Goal: Find specific page/section: Find specific page/section

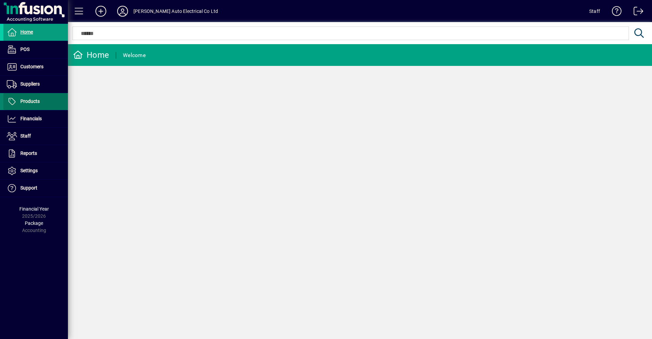
click at [35, 101] on span "Products" at bounding box center [29, 100] width 19 height 5
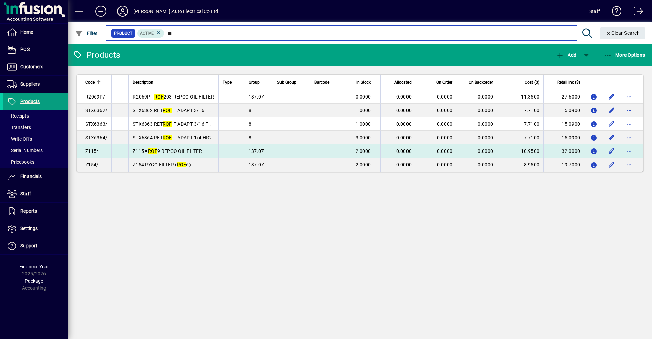
type input "*"
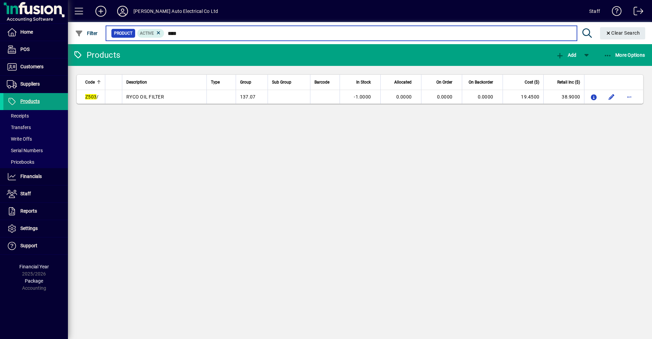
type input "****"
